Goal: Navigation & Orientation: Find specific page/section

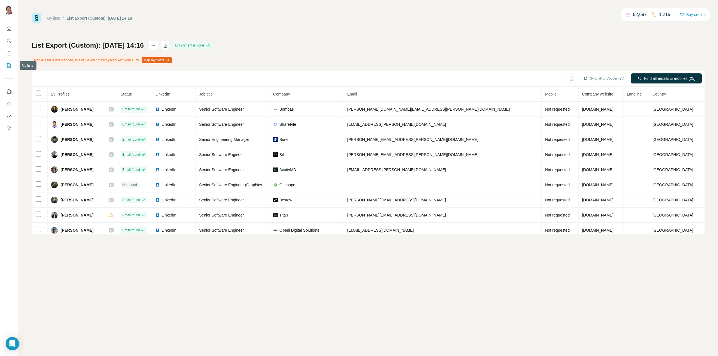
click at [8, 66] on icon "My lists" at bounding box center [9, 65] width 3 height 4
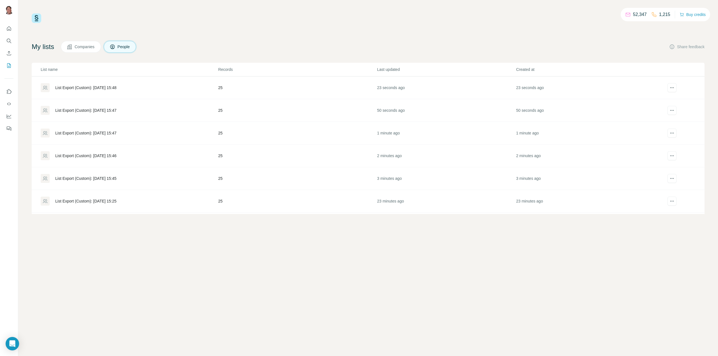
click at [116, 177] on div "List Export (Custom): [DATE] 15:45" at bounding box center [85, 179] width 61 height 6
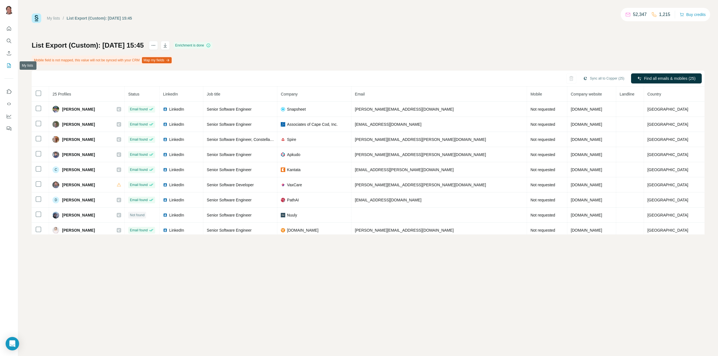
click at [8, 66] on icon "My lists" at bounding box center [9, 66] width 6 height 6
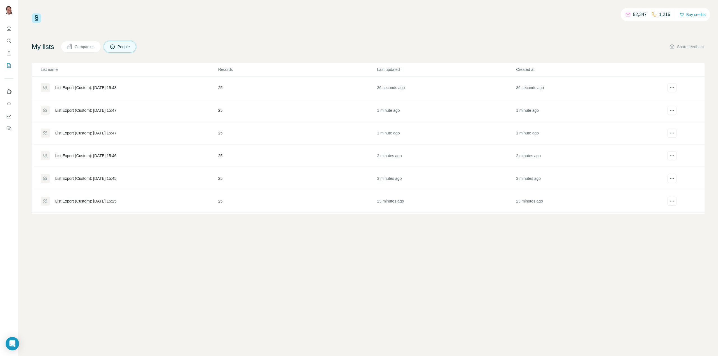
click at [116, 110] on div "List Export (Custom): [DATE] 15:47" at bounding box center [85, 111] width 61 height 6
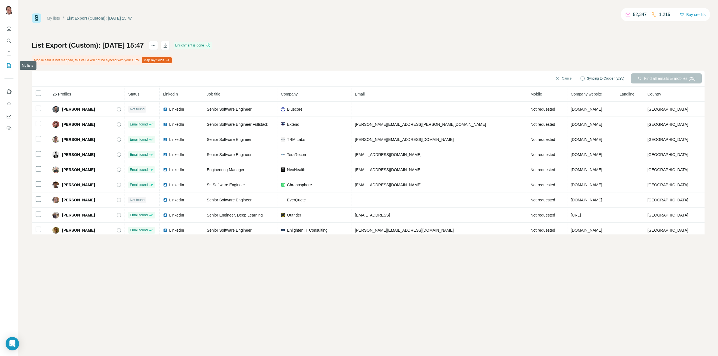
click at [9, 64] on icon "My lists" at bounding box center [9, 65] width 4 height 4
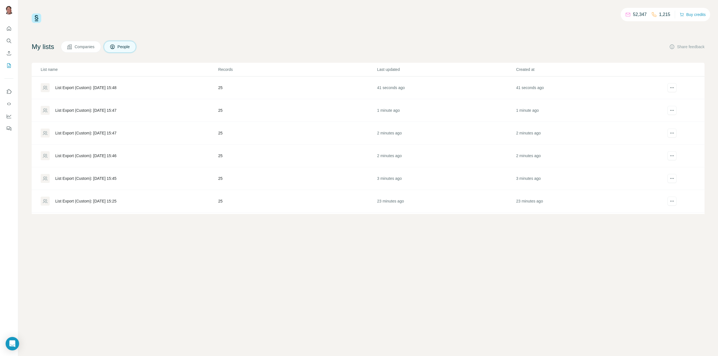
click at [115, 131] on div "List Export (Custom): [DATE] 15:47" at bounding box center [85, 133] width 61 height 6
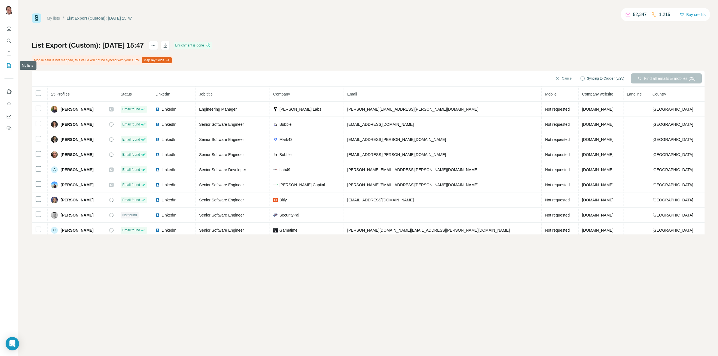
click at [6, 67] on button "My lists" at bounding box center [8, 66] width 9 height 10
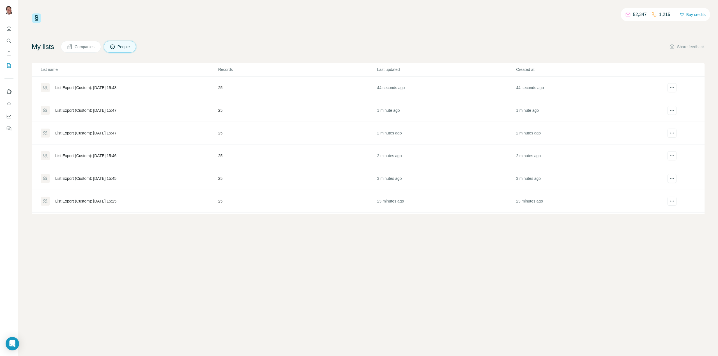
click at [75, 178] on div "List Export (Custom): [DATE] 15:45" at bounding box center [85, 179] width 61 height 6
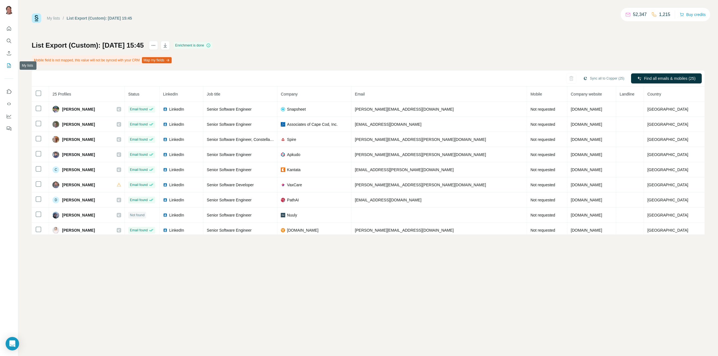
click at [6, 66] on icon "My lists" at bounding box center [9, 66] width 6 height 6
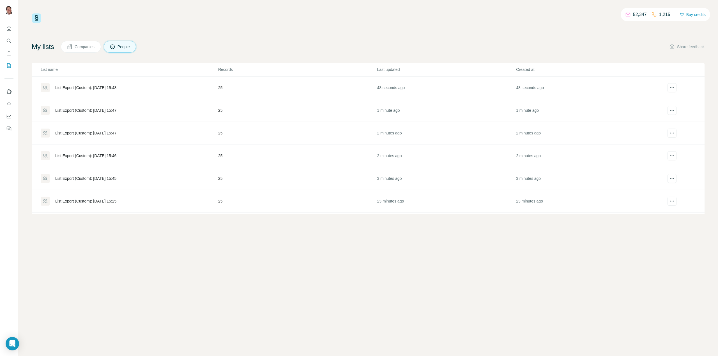
click at [89, 155] on div "List Export (Custom): [DATE] 15:46" at bounding box center [85, 156] width 61 height 6
